Goal: Transaction & Acquisition: Book appointment/travel/reservation

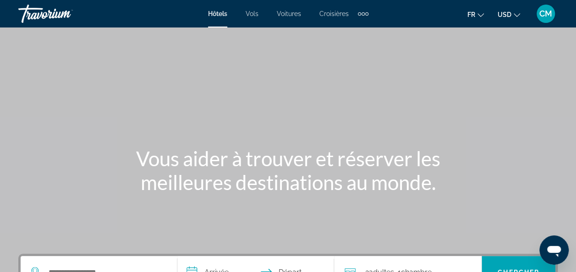
click at [359, 16] on div "Extra navigation items" at bounding box center [363, 14] width 11 height 14
click at [359, 16] on div "Hôtels Vols Voitures Croisières Activités" at bounding box center [348, 31] width 48 height 30
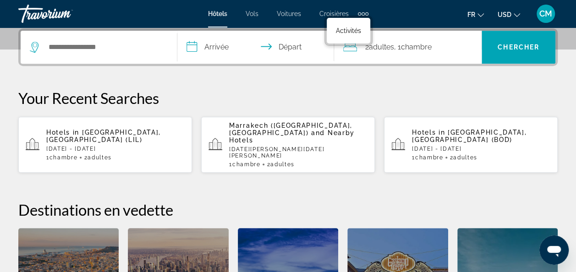
scroll to position [224, 0]
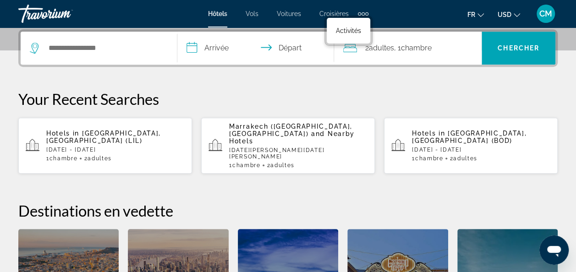
click at [574, 163] on div "**********" at bounding box center [288, 196] width 576 height 335
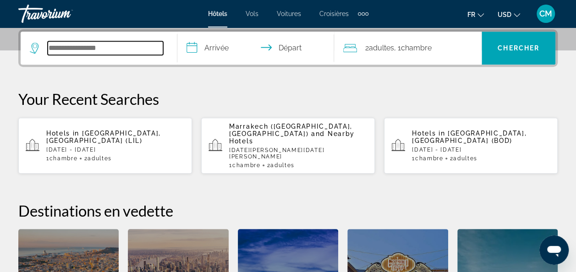
click at [108, 46] on input "Search hotel destination" at bounding box center [105, 48] width 115 height 14
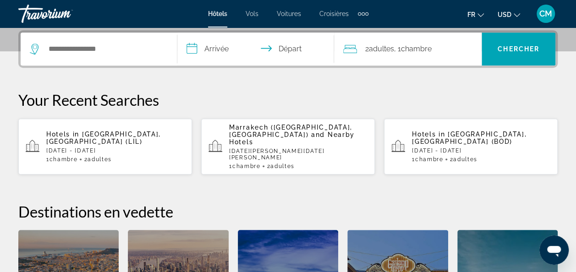
click at [115, 147] on p "[DATE] - [DATE]" at bounding box center [115, 150] width 138 height 6
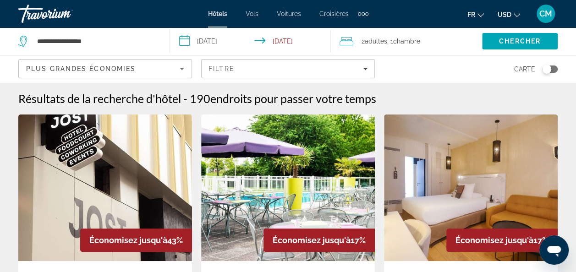
click at [481, 16] on icon "Change language" at bounding box center [480, 15] width 6 height 4
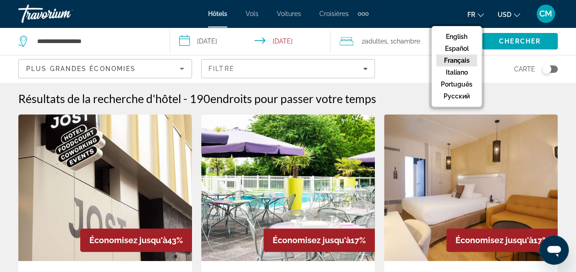
click at [463, 58] on button "Français" at bounding box center [456, 60] width 41 height 12
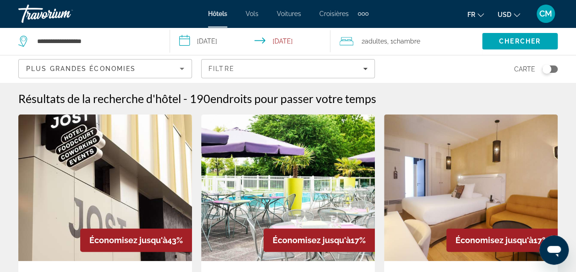
click at [506, 13] on span "USD" at bounding box center [504, 14] width 14 height 7
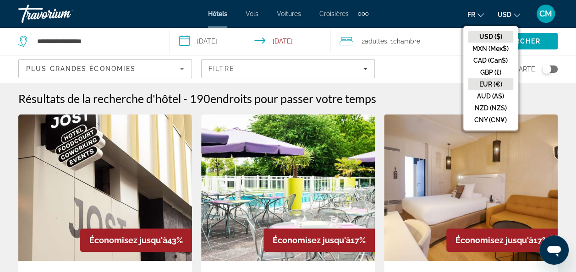
click at [492, 87] on button "EUR (€)" at bounding box center [490, 84] width 45 height 12
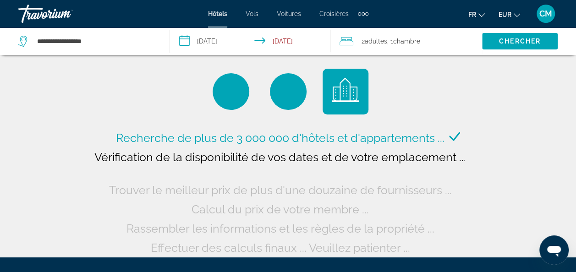
click at [210, 45] on input "**********" at bounding box center [252, 42] width 164 height 30
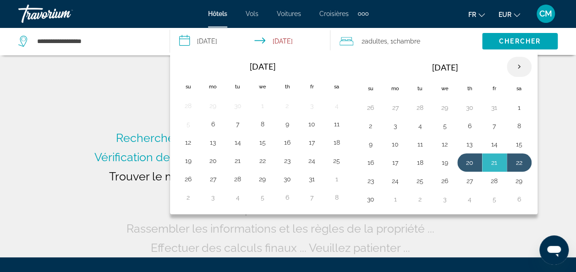
click at [512, 65] on th "Next month" at bounding box center [518, 67] width 25 height 20
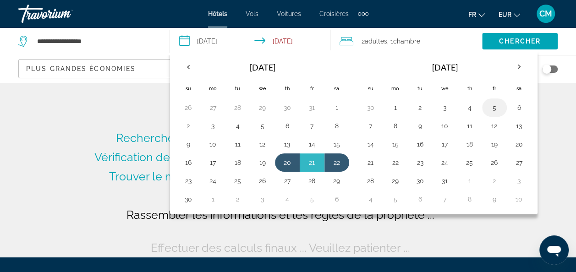
click at [487, 109] on button "5" at bounding box center [494, 107] width 15 height 13
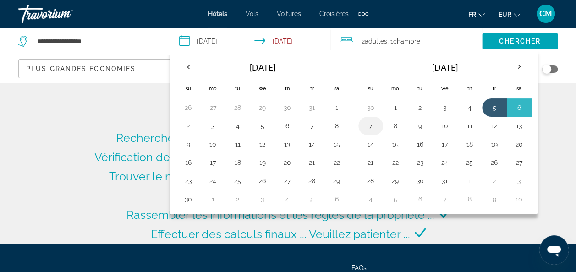
click at [376, 127] on td "7" at bounding box center [370, 126] width 25 height 18
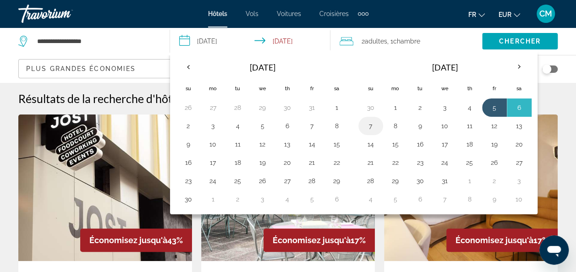
click at [368, 123] on button "7" at bounding box center [370, 126] width 15 height 13
type input "**********"
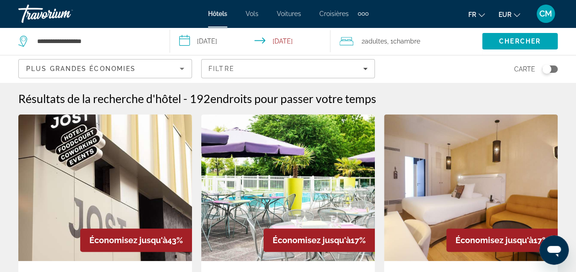
click at [134, 66] on span "Plus grandes économies" at bounding box center [80, 68] width 109 height 7
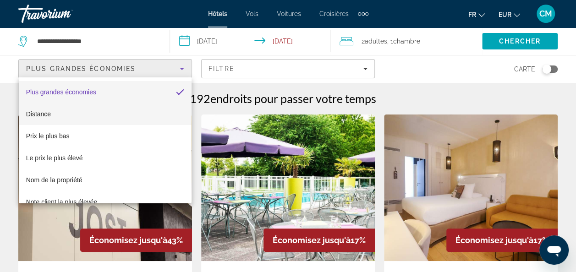
click at [117, 116] on mat-option "Distance" at bounding box center [105, 114] width 173 height 22
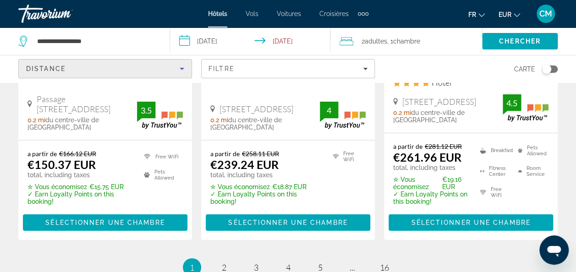
scroll to position [1328, 0]
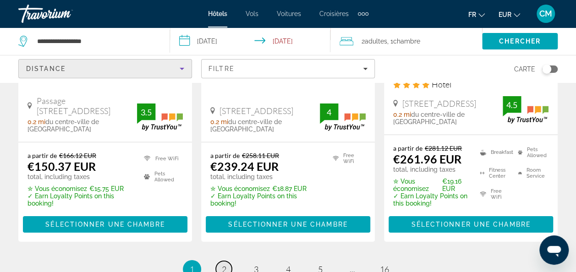
click at [224, 264] on span "2" at bounding box center [224, 269] width 5 height 10
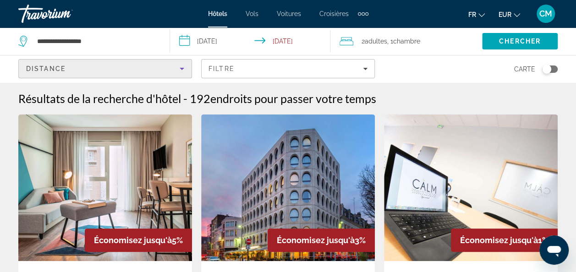
click at [131, 66] on div "Distance" at bounding box center [102, 68] width 153 height 11
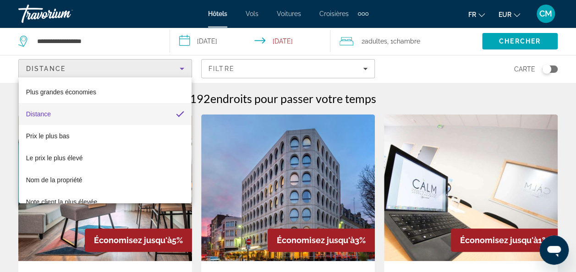
click at [131, 66] on div at bounding box center [288, 136] width 576 height 272
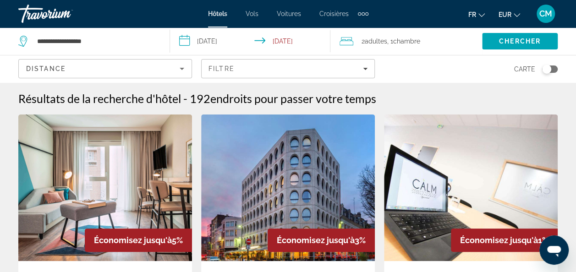
click at [548, 17] on span "CM" at bounding box center [545, 13] width 13 height 9
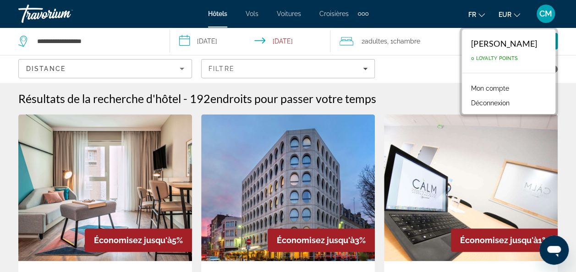
click at [548, 17] on span "CM" at bounding box center [545, 13] width 13 height 9
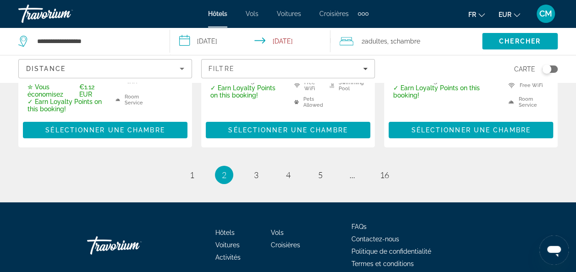
scroll to position [1394, 0]
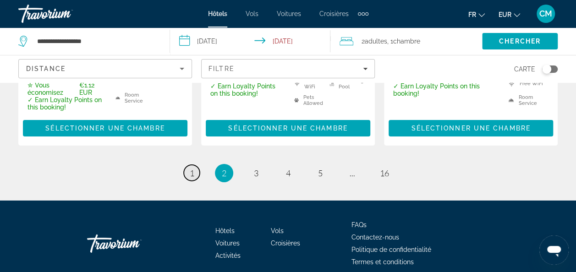
click at [188, 165] on link "page 1" at bounding box center [192, 173] width 16 height 16
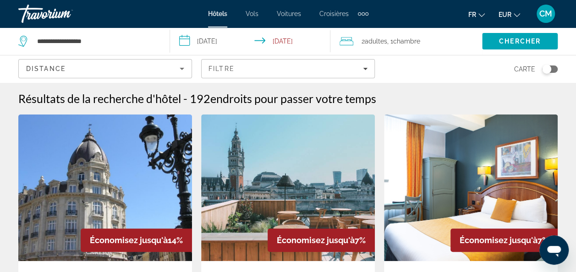
click at [126, 80] on div "Distance" at bounding box center [105, 68] width 174 height 27
click at [140, 66] on div "Distance" at bounding box center [102, 68] width 153 height 11
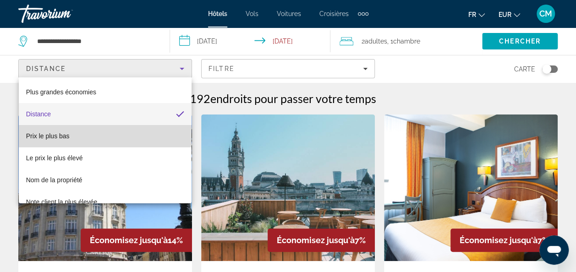
click at [113, 126] on mat-option "Prix le plus bas" at bounding box center [105, 136] width 173 height 22
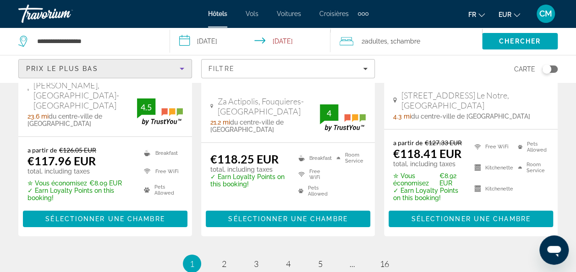
scroll to position [1373, 0]
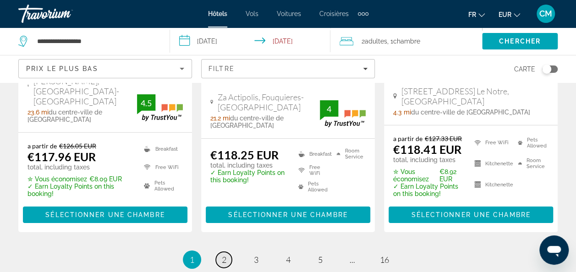
click at [220, 252] on link "page 2" at bounding box center [224, 260] width 16 height 16
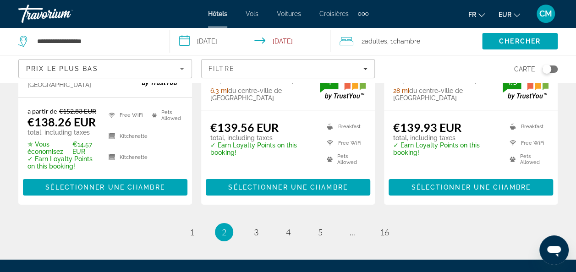
scroll to position [1389, 0]
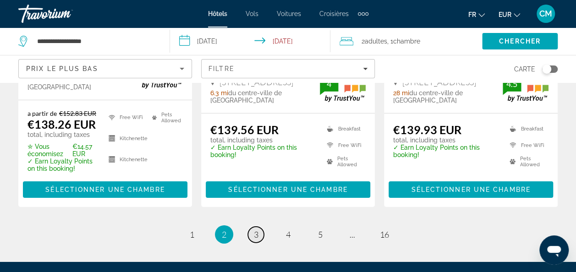
click at [262, 227] on link "page 3" at bounding box center [256, 235] width 16 height 16
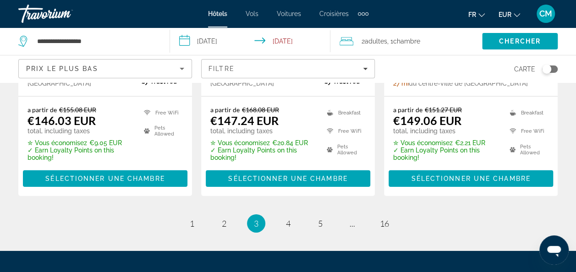
scroll to position [1335, 0]
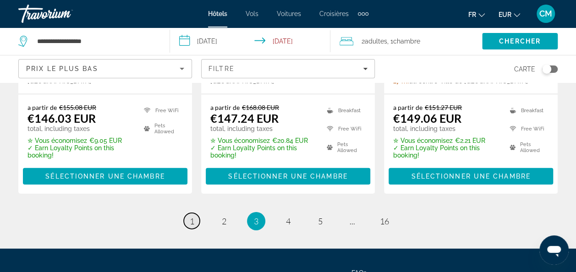
click at [192, 216] on span "1" at bounding box center [192, 221] width 5 height 10
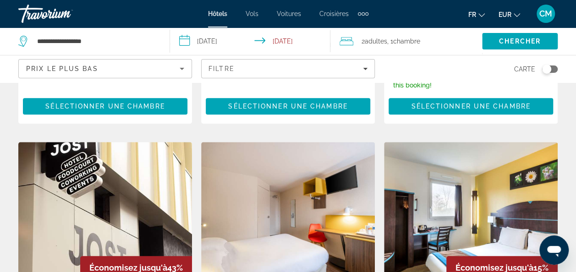
scroll to position [398, 0]
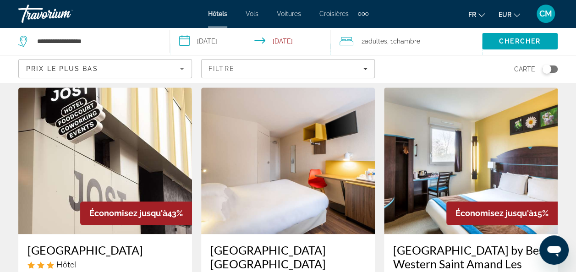
click at [162, 155] on img "Main content" at bounding box center [105, 160] width 174 height 147
